Goal: Transaction & Acquisition: Book appointment/travel/reservation

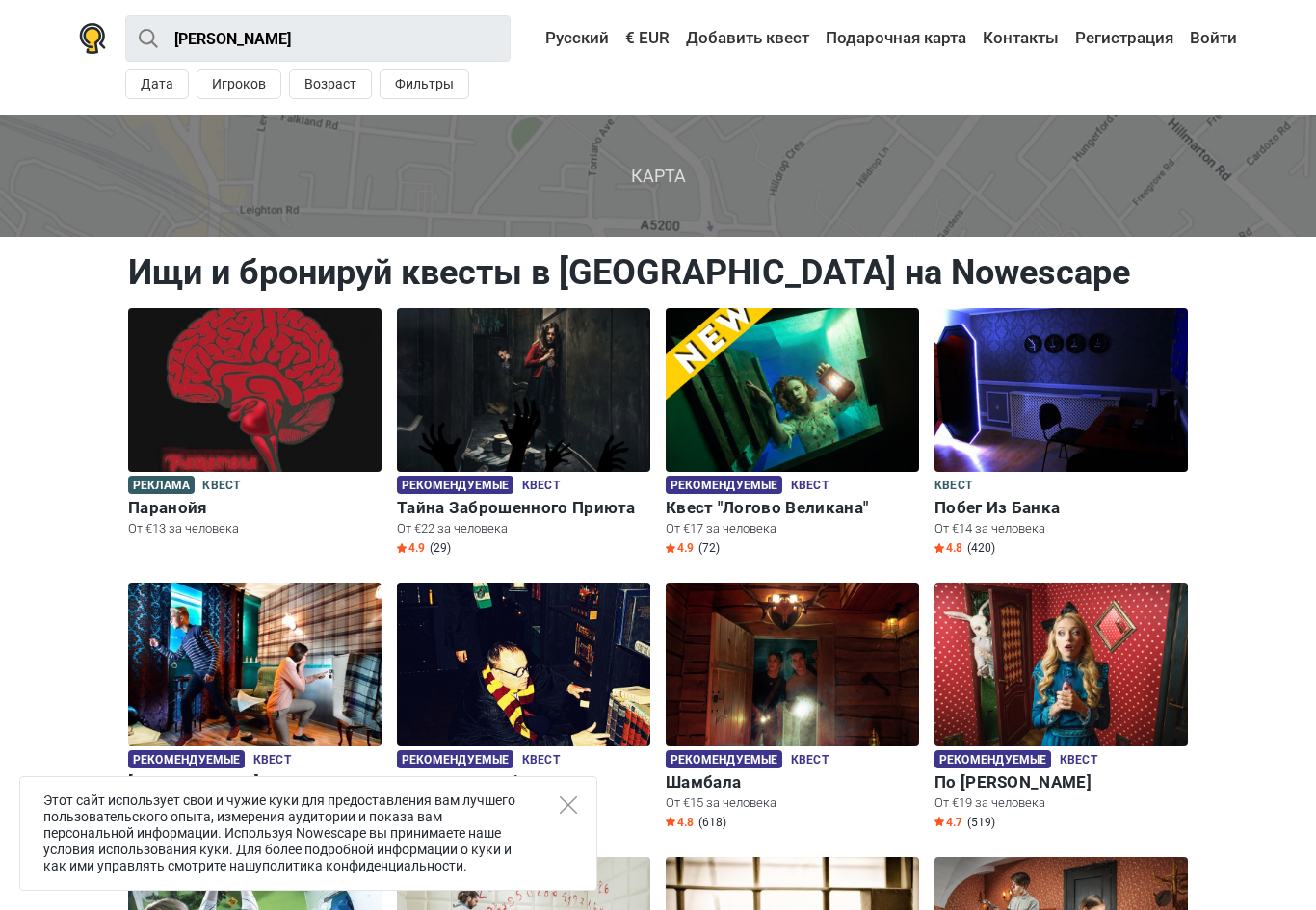
click at [572, 811] on icon "Close" at bounding box center [569, 806] width 18 height 18
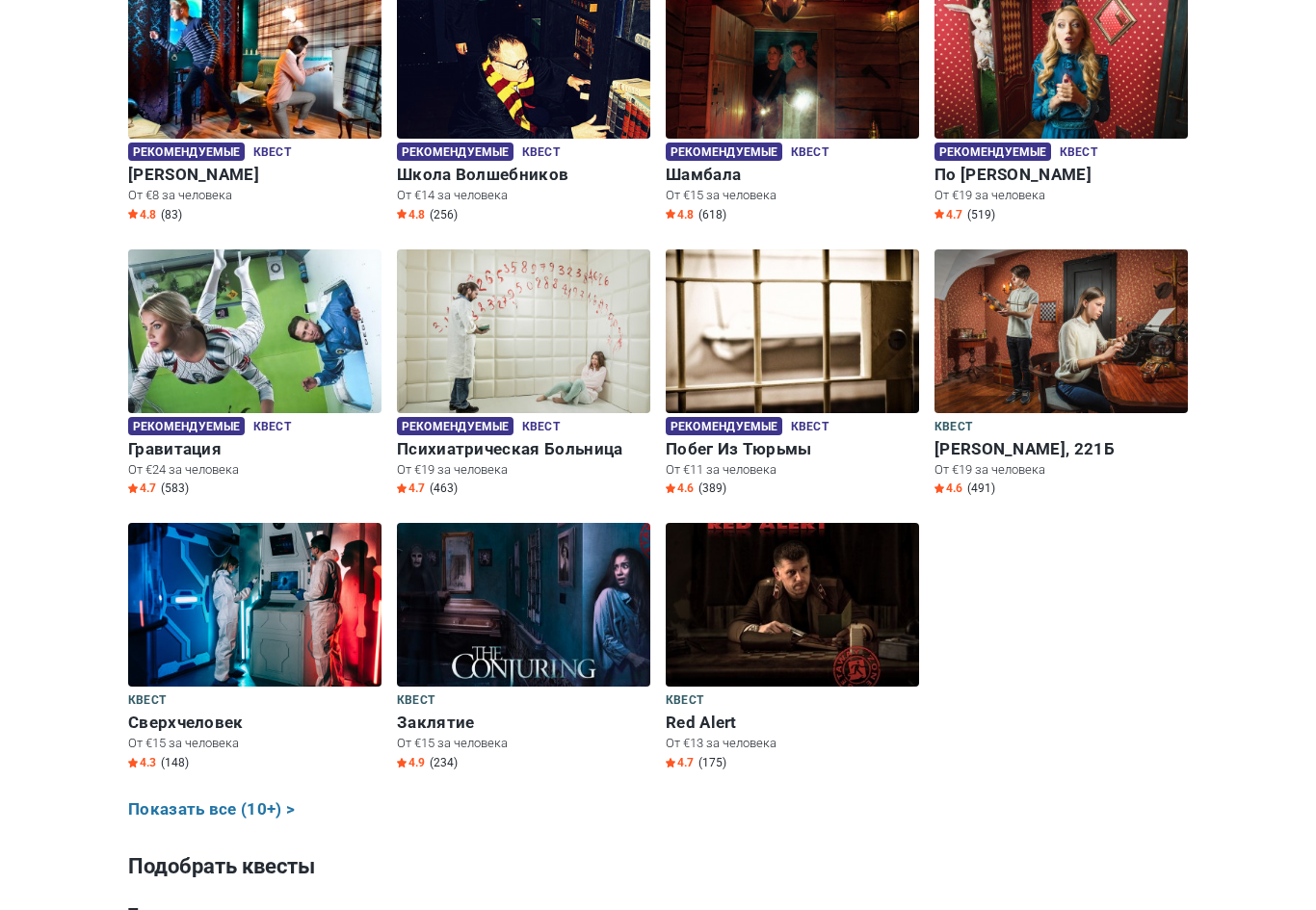
scroll to position [608, 0]
click at [840, 331] on img at bounding box center [792, 332] width 254 height 164
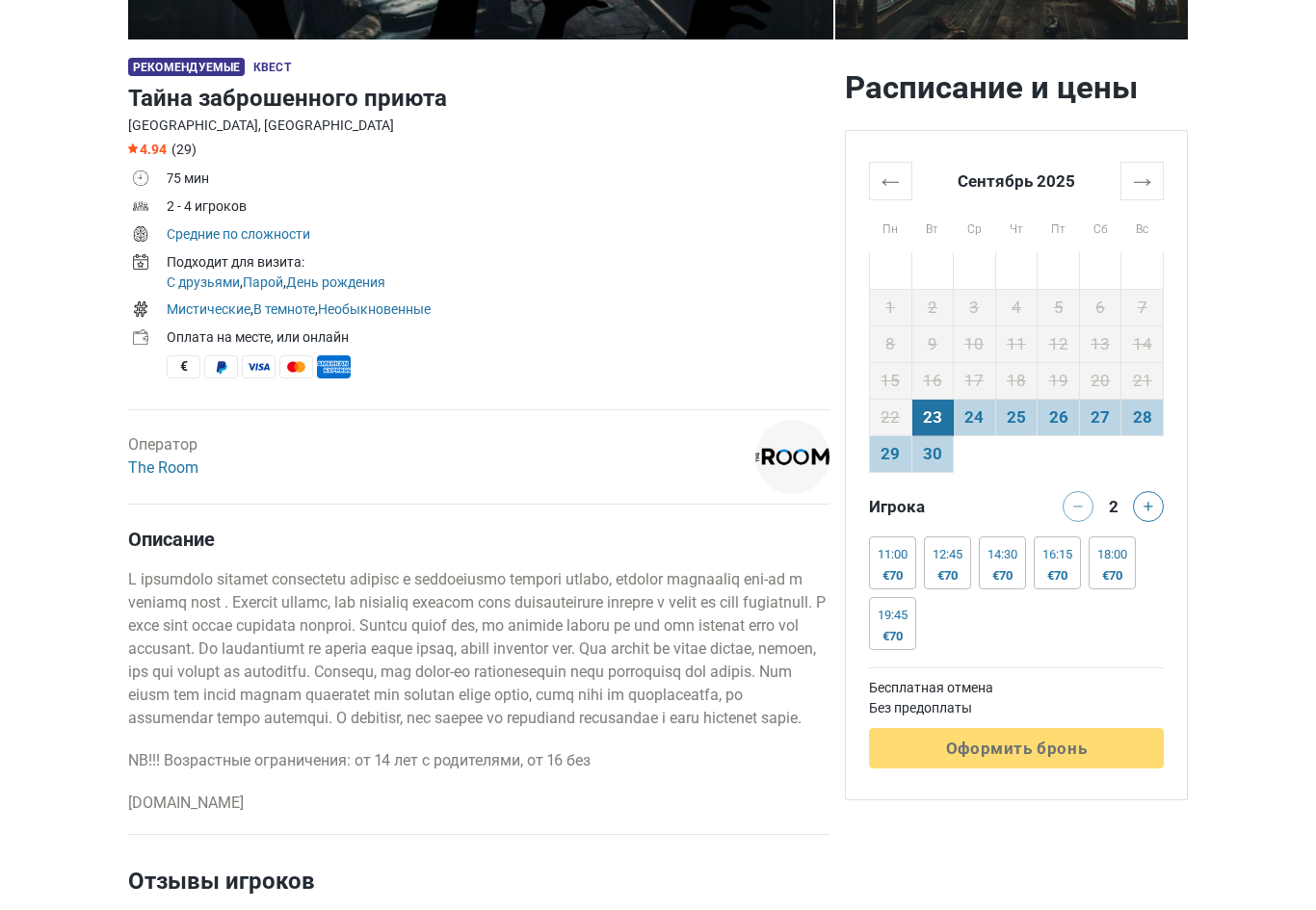
scroll to position [542, 0]
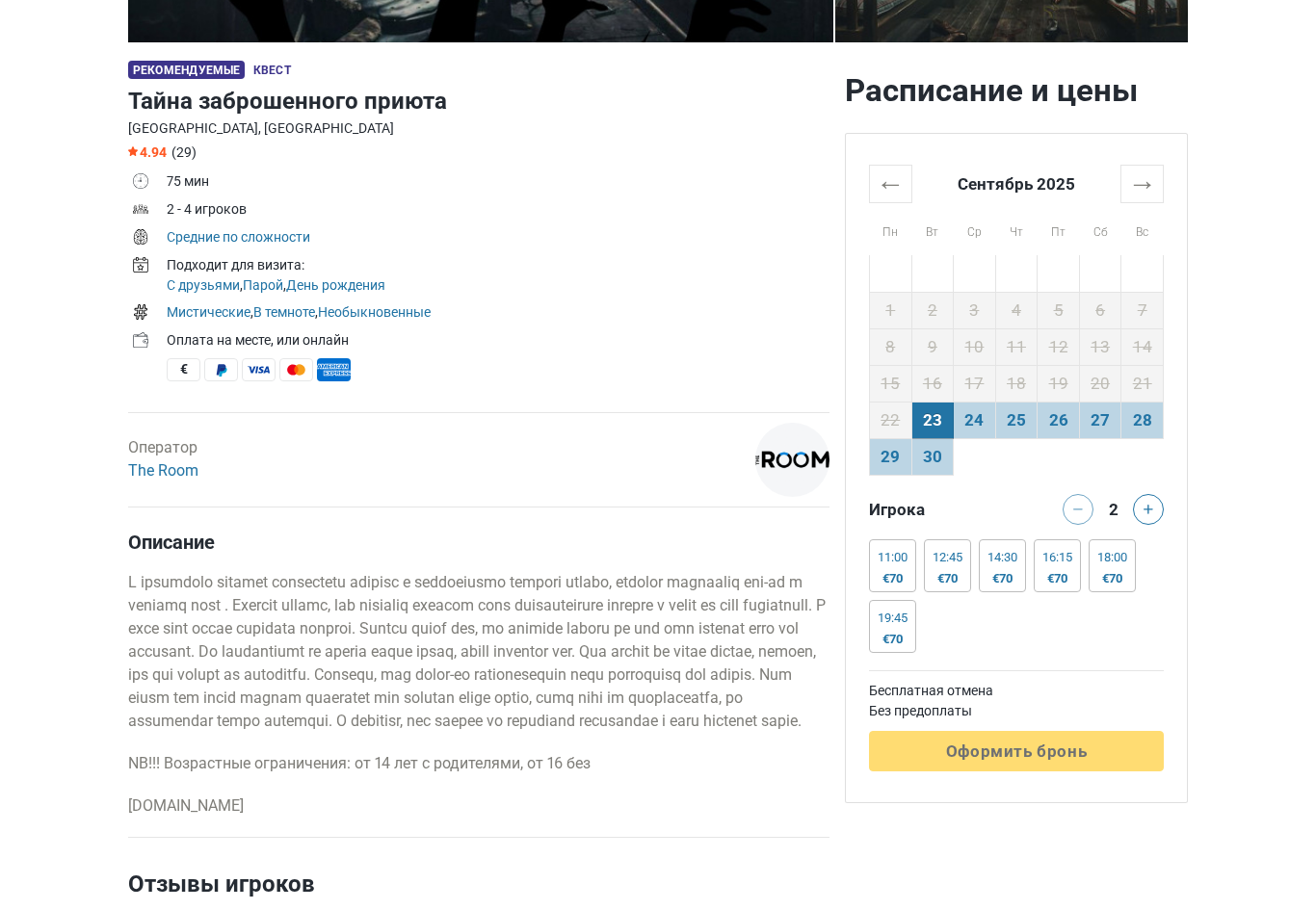
click at [184, 456] on div "Оператор The Room" at bounding box center [163, 458] width 70 height 46
click at [178, 478] on link "The Room" at bounding box center [163, 470] width 70 height 19
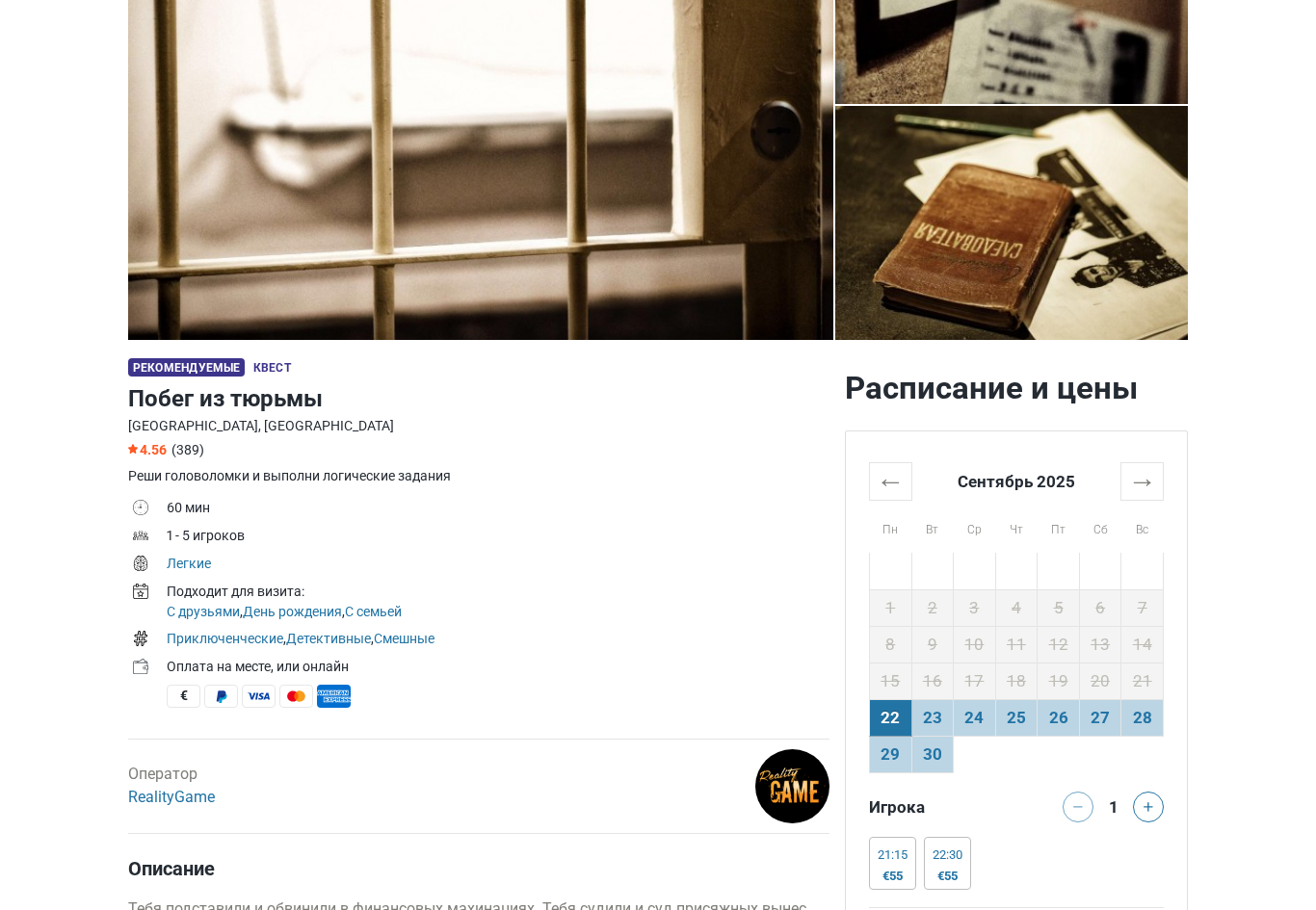
scroll to position [315, 0]
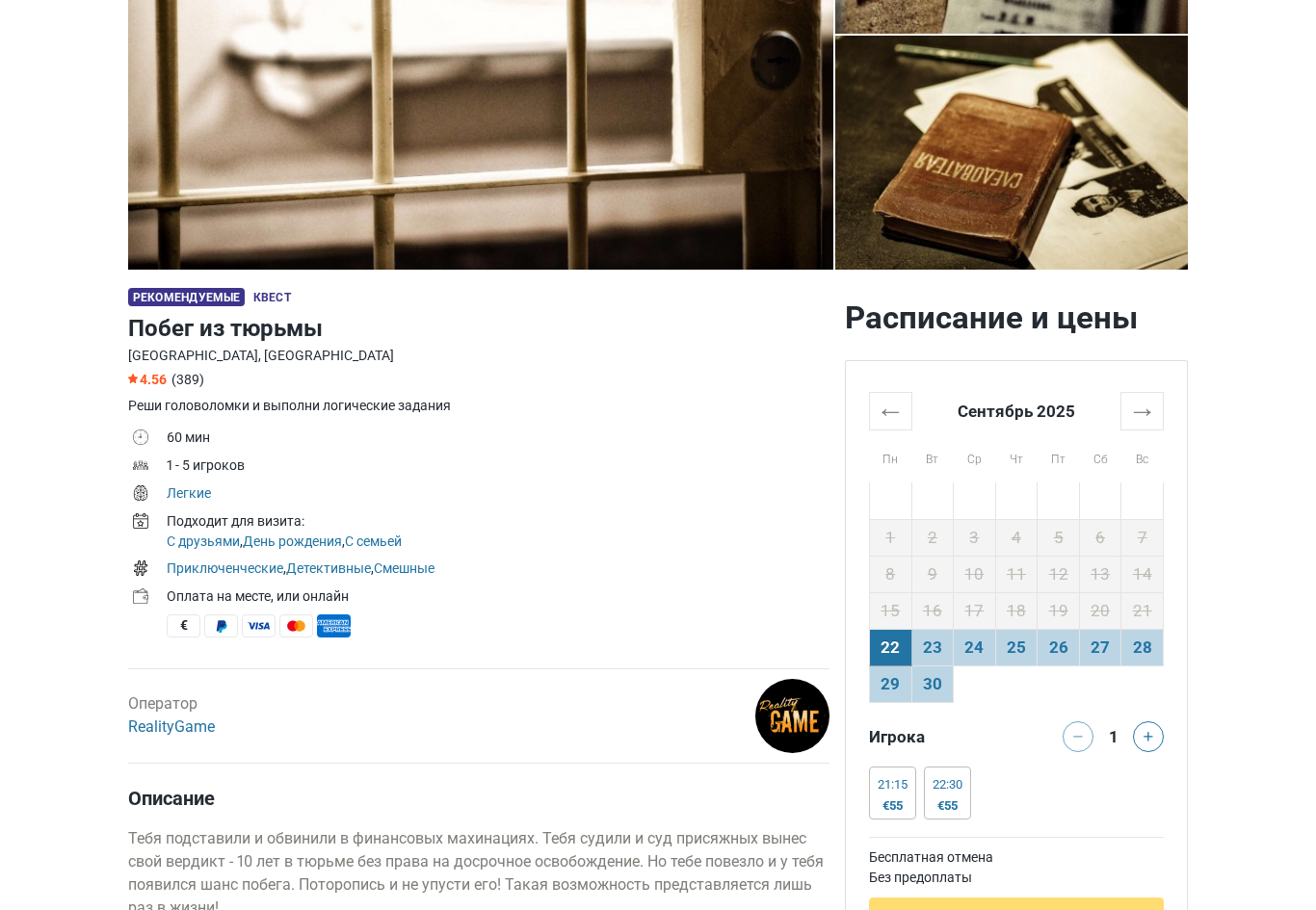
click at [823, 723] on img at bounding box center [792, 716] width 74 height 74
click at [799, 704] on img at bounding box center [792, 716] width 74 height 74
click at [190, 734] on link "RealityGame" at bounding box center [171, 727] width 87 height 19
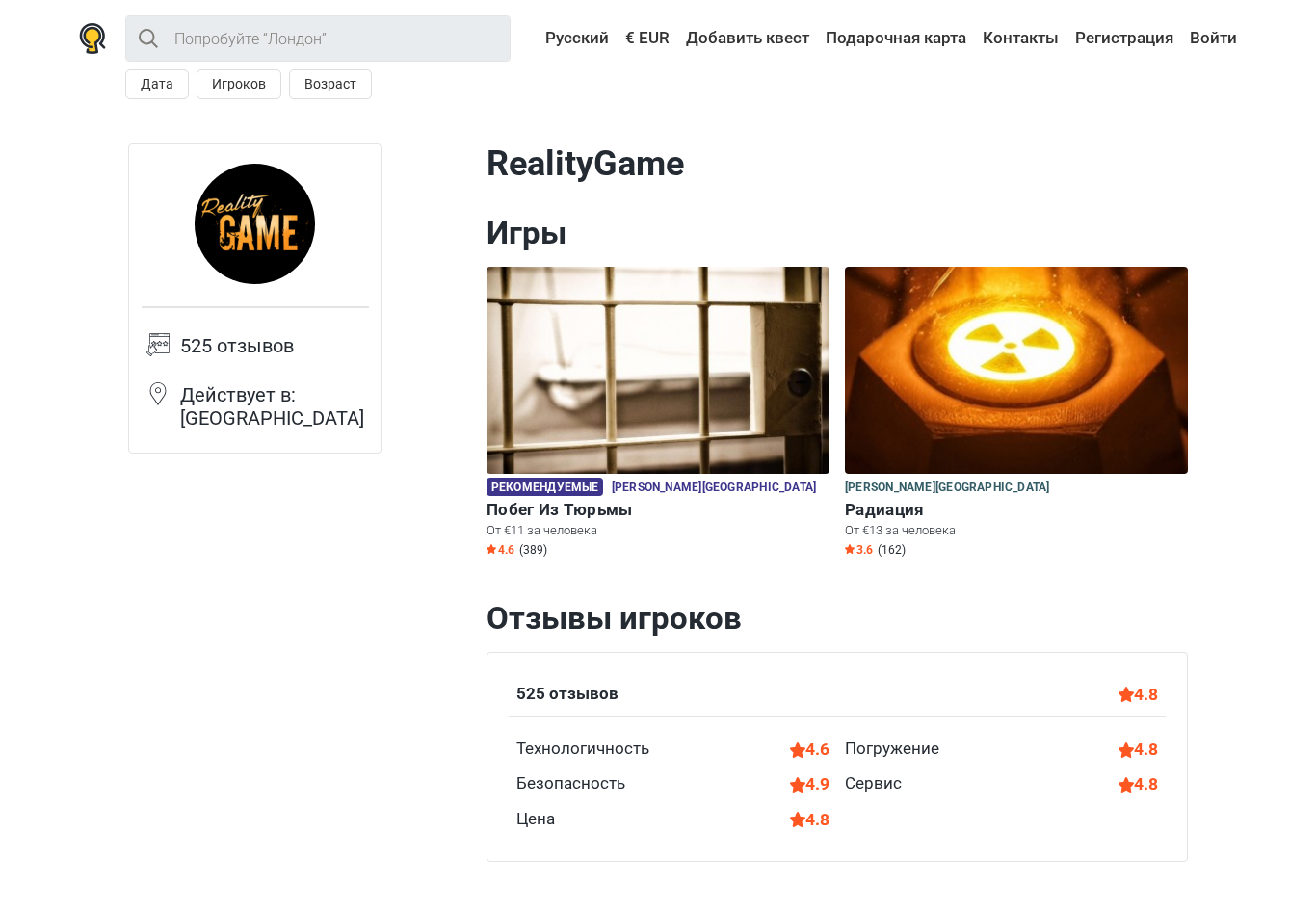
click at [881, 454] on img at bounding box center [1017, 371] width 343 height 207
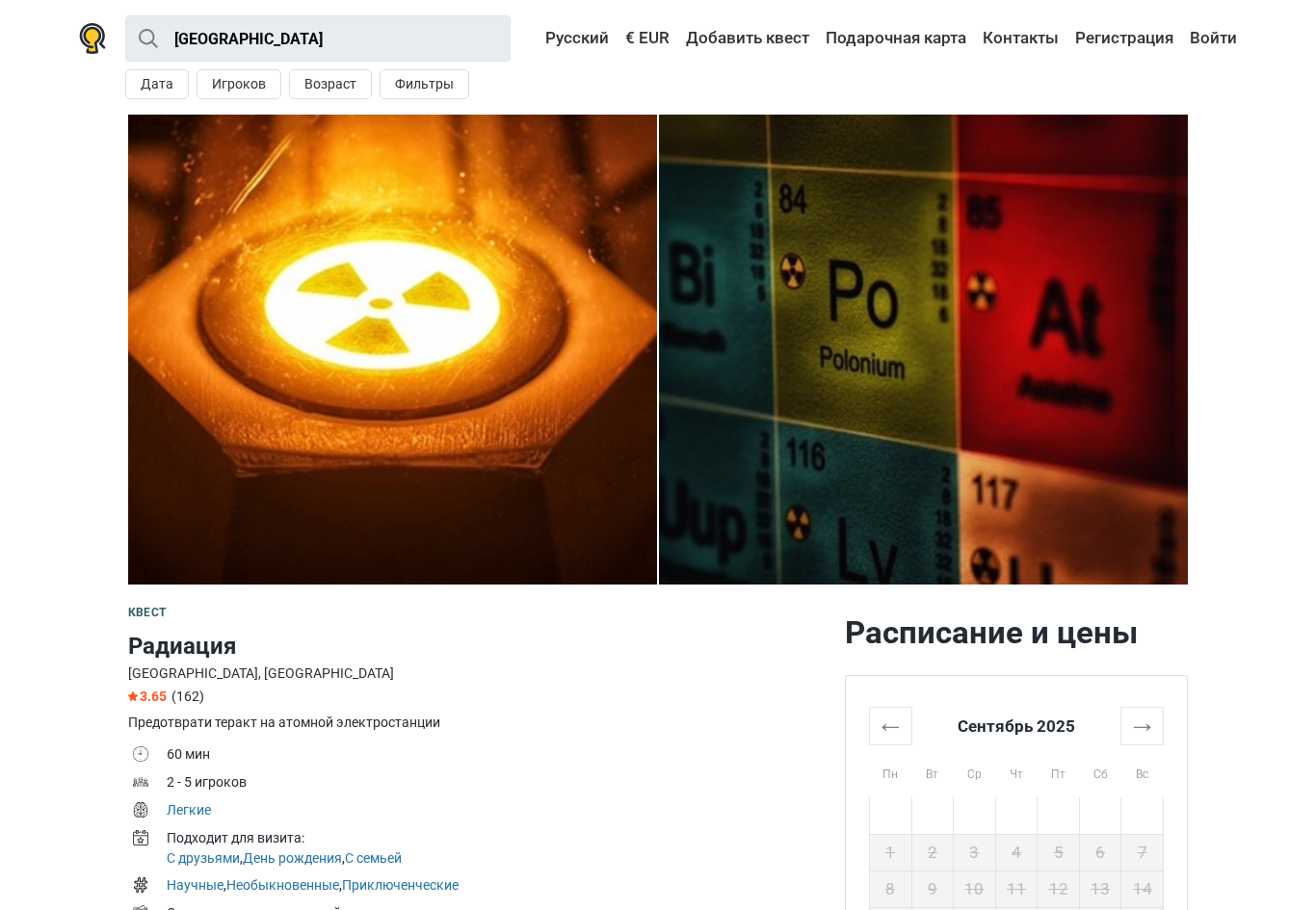
click at [894, 394] on img at bounding box center [923, 350] width 529 height 470
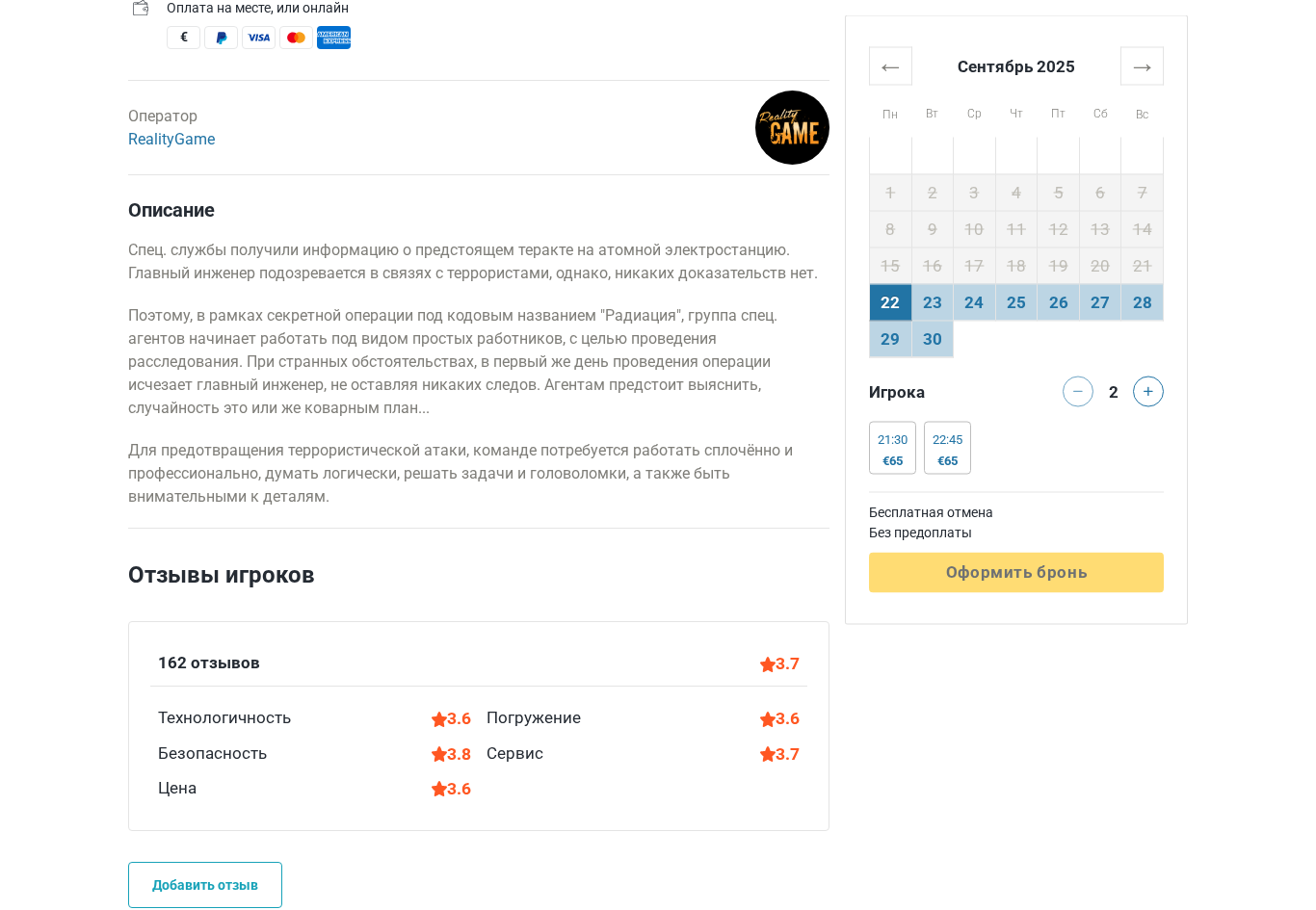
scroll to position [906, 0]
click at [1095, 302] on td "27" at bounding box center [1099, 302] width 42 height 37
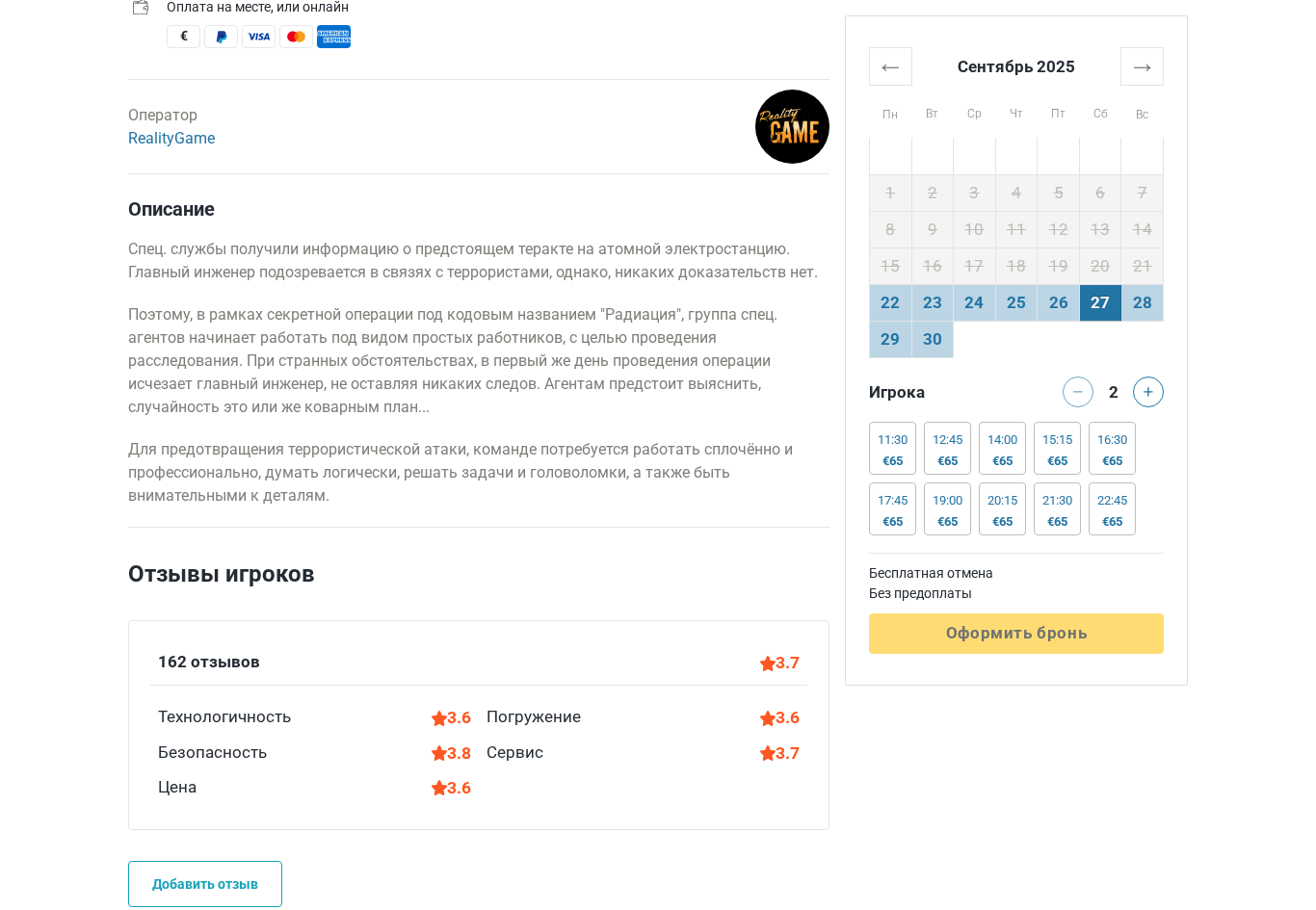
click at [1121, 434] on div "16:30" at bounding box center [1112, 440] width 30 height 16
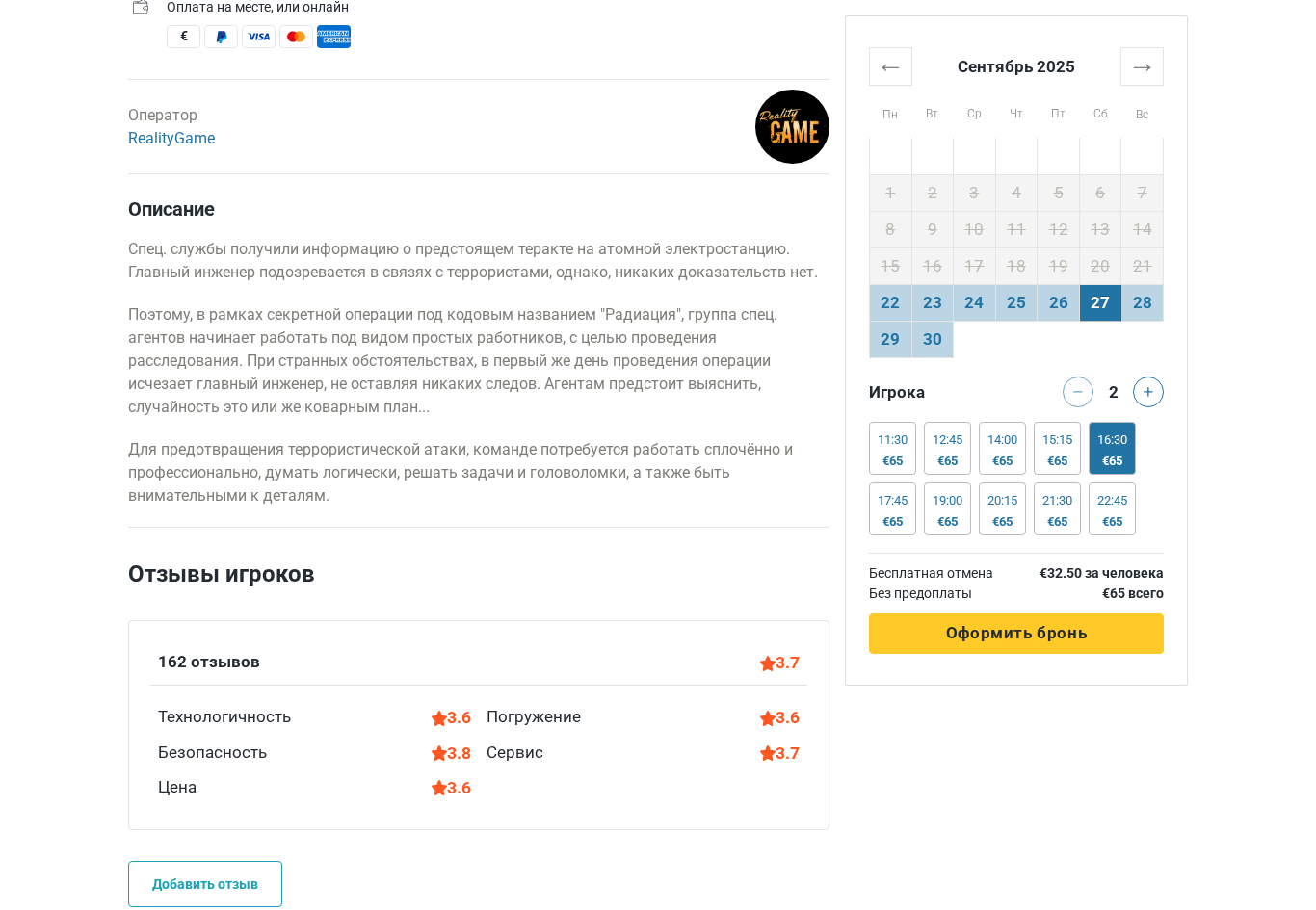
click at [1148, 394] on icon at bounding box center [1148, 392] width 10 height 10
click at [1153, 394] on button at bounding box center [1148, 392] width 31 height 31
click at [1151, 399] on button at bounding box center [1148, 392] width 31 height 31
click at [1101, 636] on button "Обрабатывается Оформить бронь" at bounding box center [1017, 633] width 295 height 40
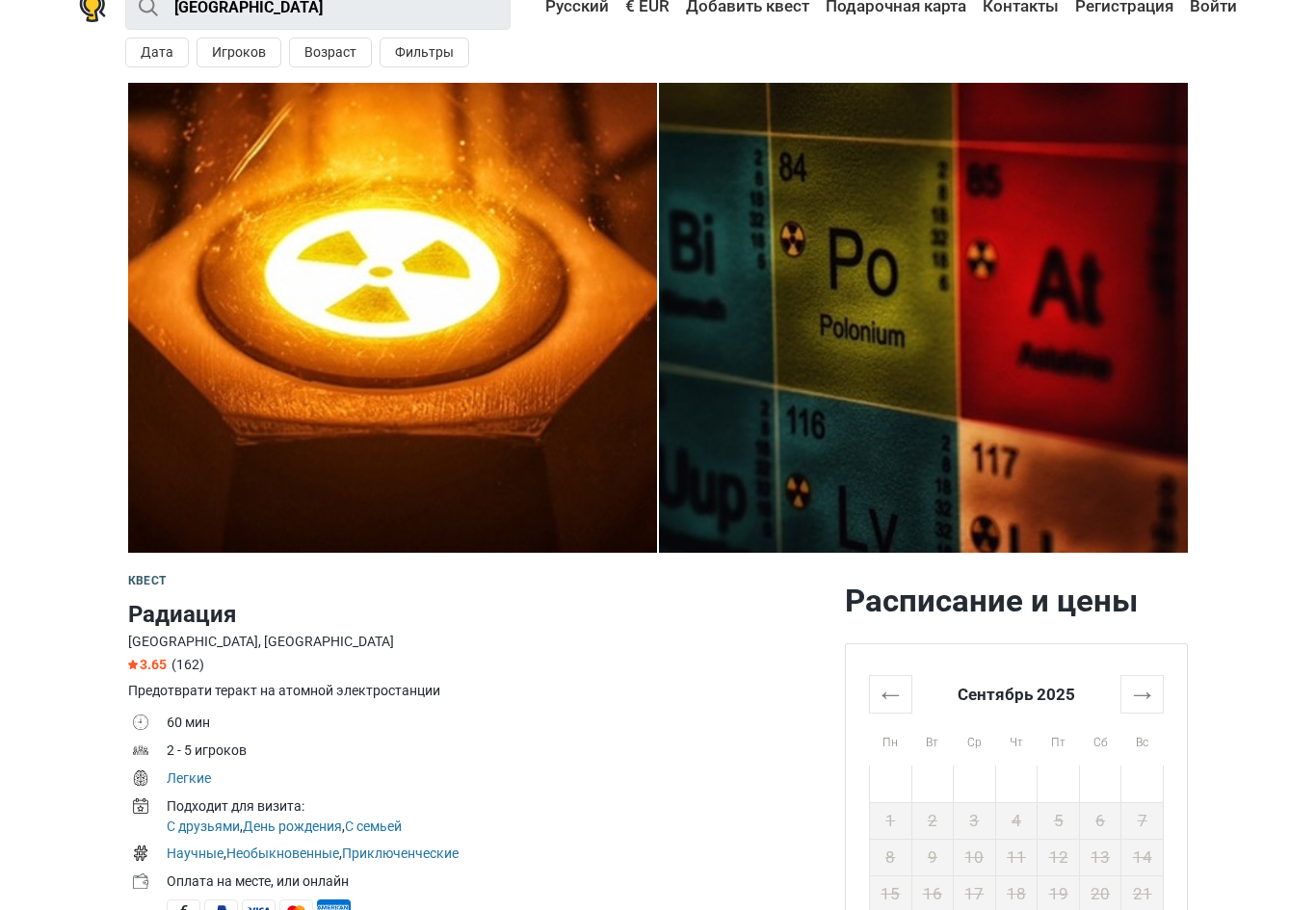
scroll to position [0, 0]
